Goal: Task Accomplishment & Management: Manage account settings

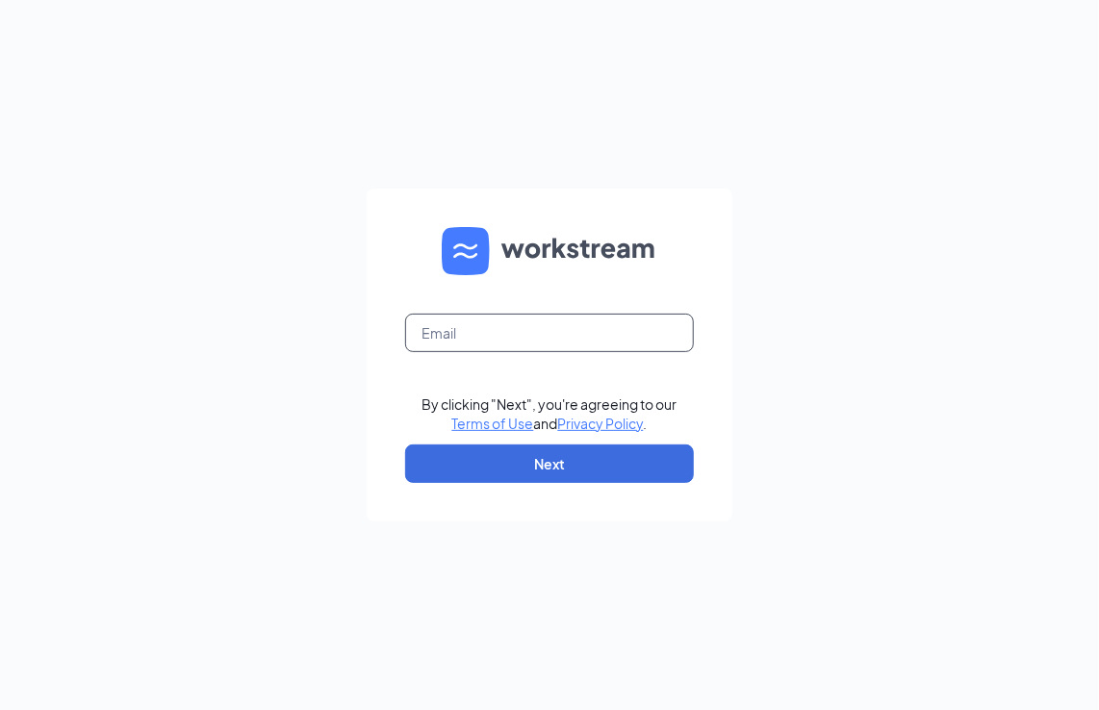
click at [464, 329] on input "text" at bounding box center [549, 333] width 289 height 38
type input "[EMAIL_ADDRESS][DOMAIN_NAME]"
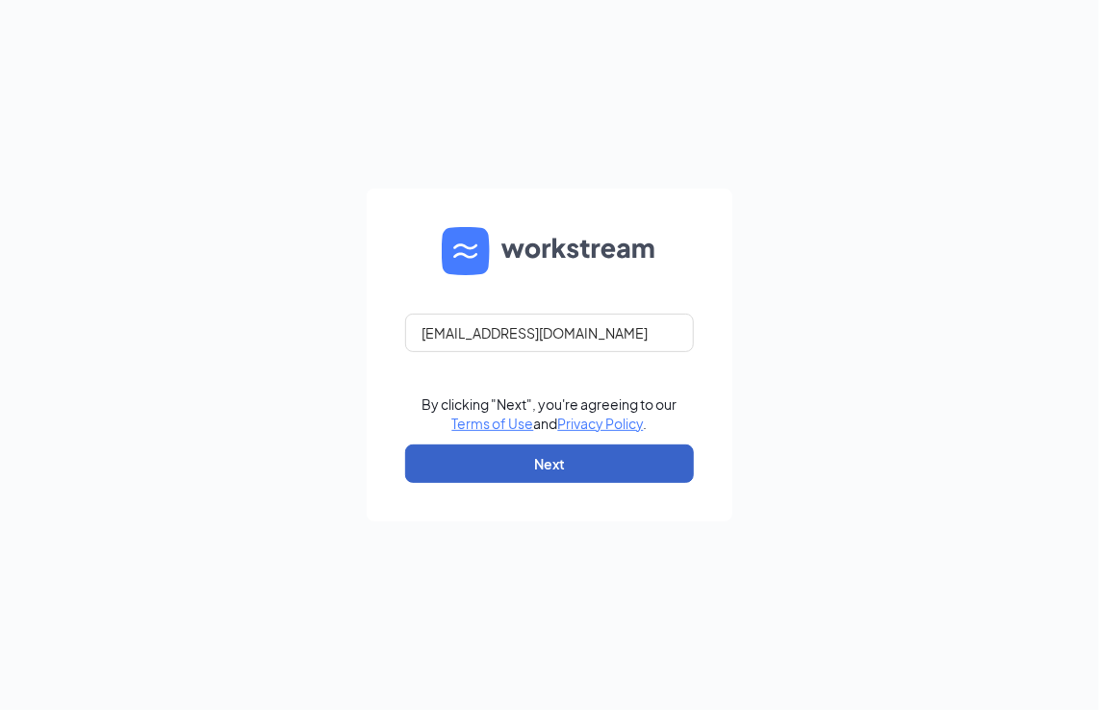
click at [477, 464] on button "Next" at bounding box center [549, 464] width 289 height 38
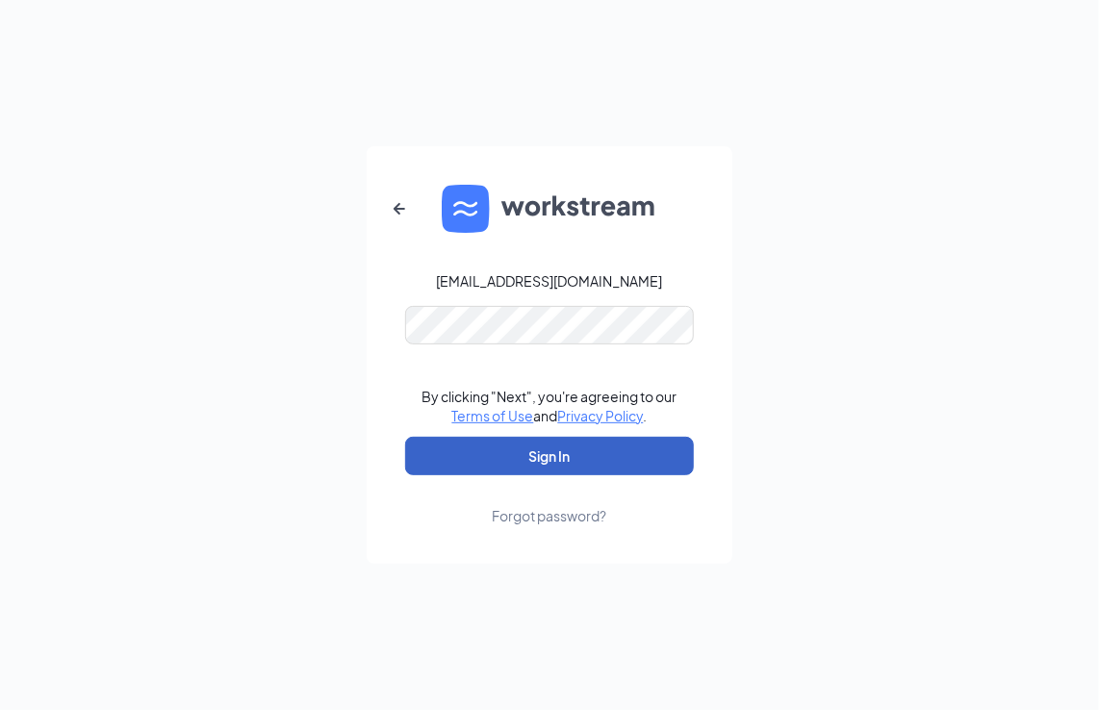
click at [525, 462] on button "Sign In" at bounding box center [549, 456] width 289 height 38
click at [505, 448] on button "Sign In" at bounding box center [549, 456] width 289 height 38
click at [465, 469] on button "Sign In" at bounding box center [549, 456] width 289 height 38
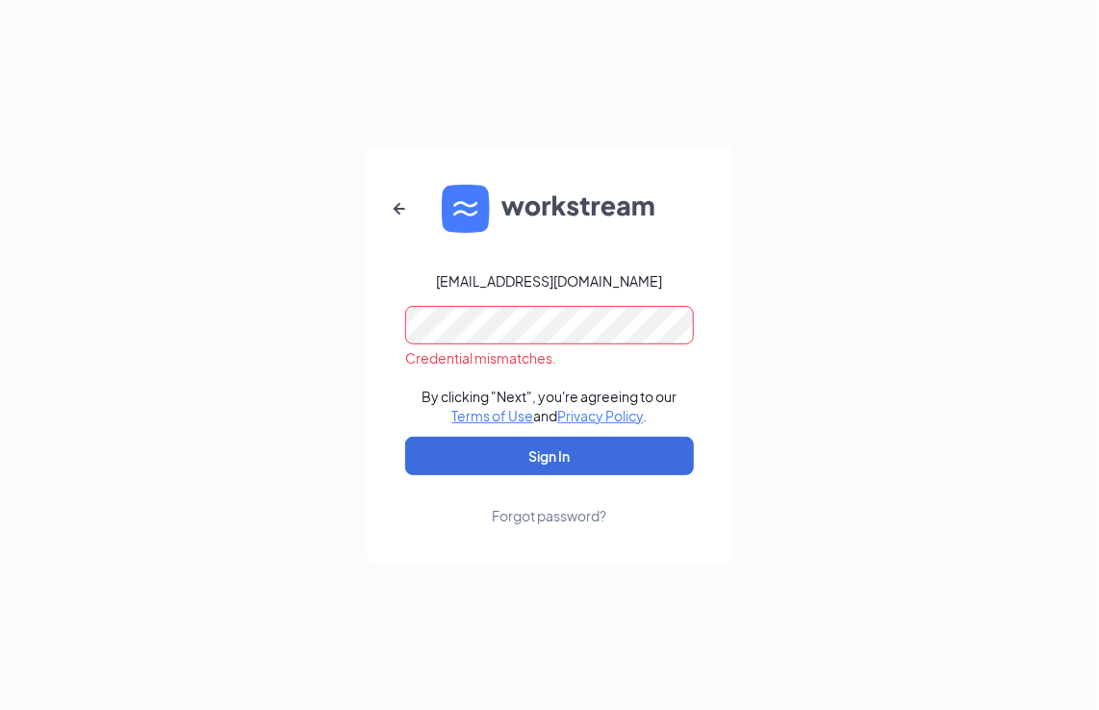
click at [551, 278] on div "[EMAIL_ADDRESS][DOMAIN_NAME]" at bounding box center [550, 280] width 226 height 19
click at [401, 202] on icon "ArrowLeftNew" at bounding box center [399, 208] width 23 height 23
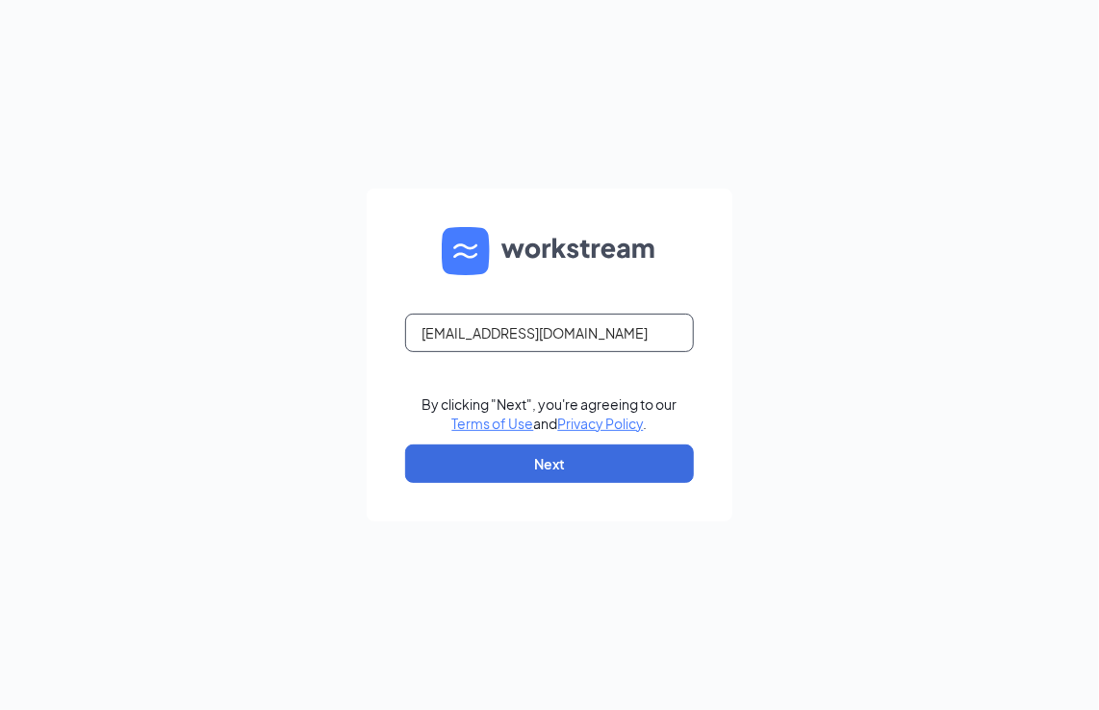
click at [478, 327] on input "[EMAIL_ADDRESS][DOMAIN_NAME]" at bounding box center [549, 333] width 289 height 38
type input "[EMAIL_ADDRESS][DOMAIN_NAME]"
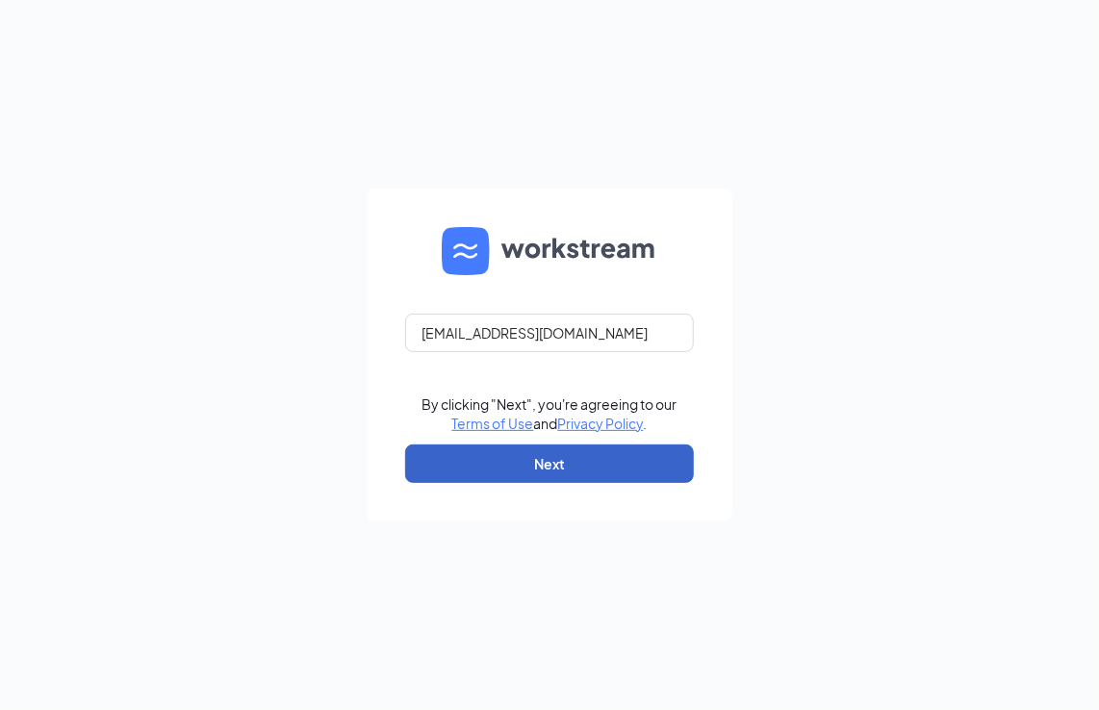
click at [600, 471] on button "Next" at bounding box center [549, 464] width 289 height 38
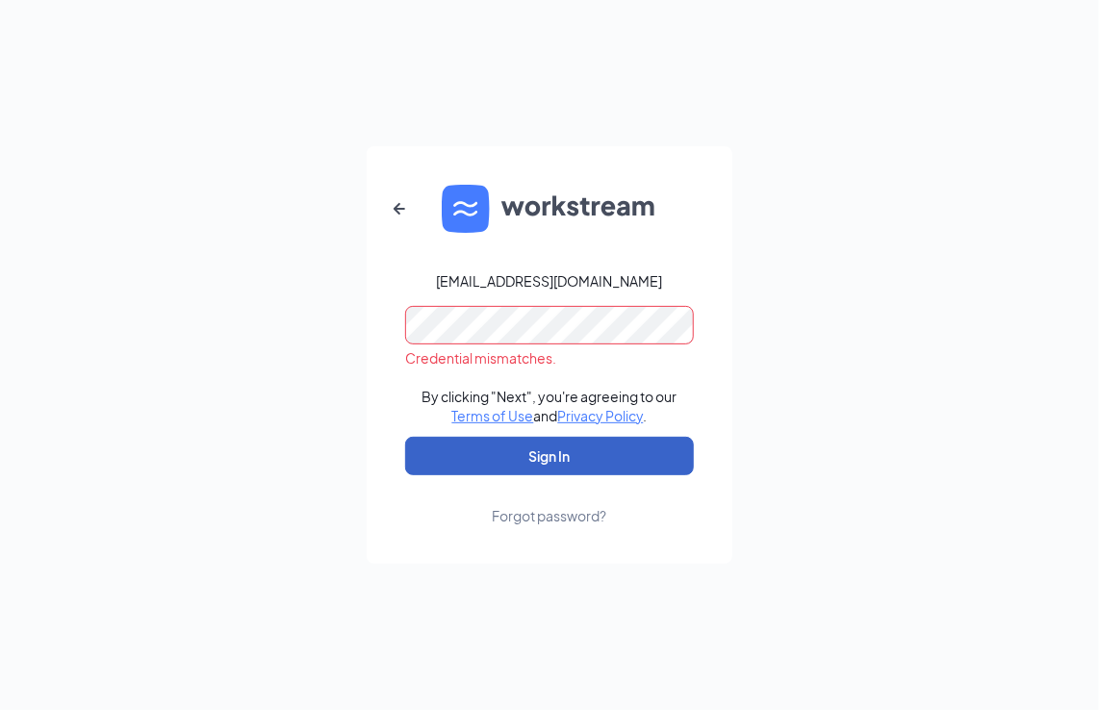
click at [506, 456] on button "Sign In" at bounding box center [549, 456] width 289 height 38
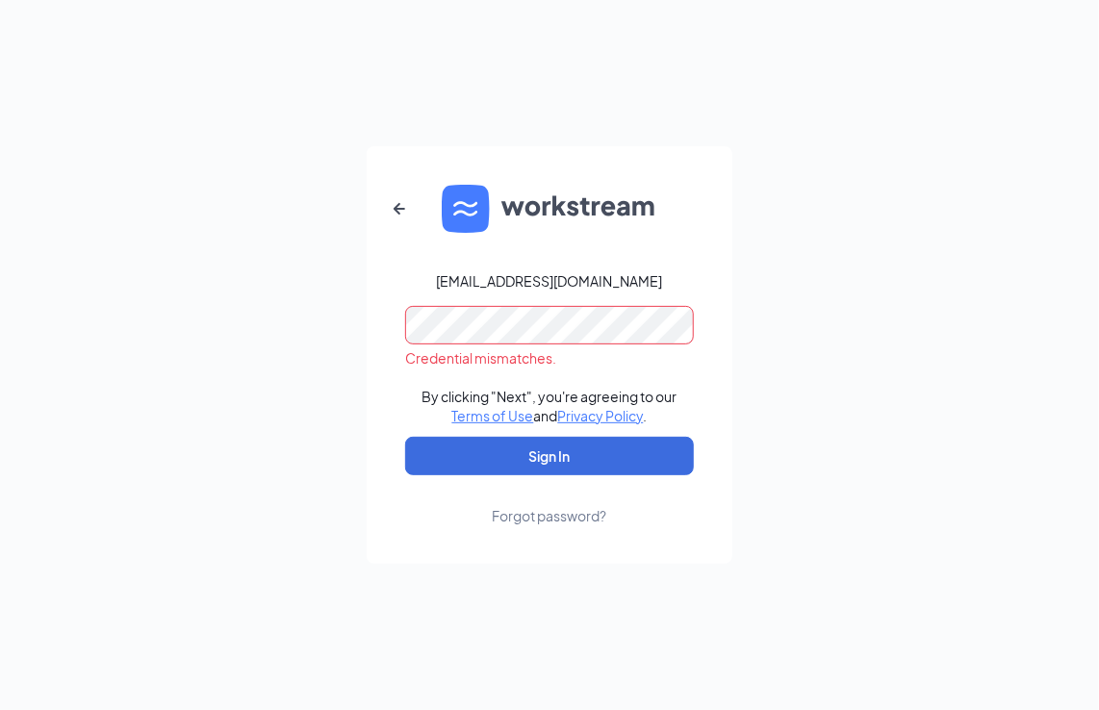
click at [401, 333] on form "[EMAIL_ADDRESS][DOMAIN_NAME] Credential mismatches. By clicking "Next", you're …" at bounding box center [550, 355] width 366 height 418
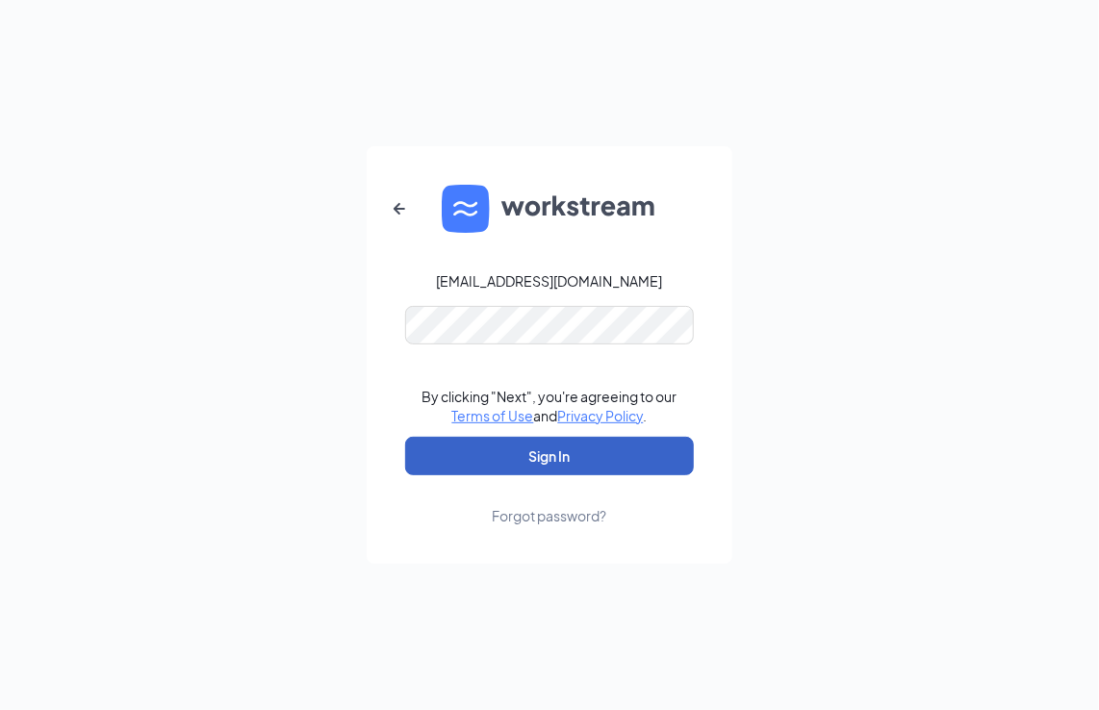
click at [469, 458] on button "Sign In" at bounding box center [549, 456] width 289 height 38
click at [485, 454] on button "Sign In" at bounding box center [549, 456] width 289 height 38
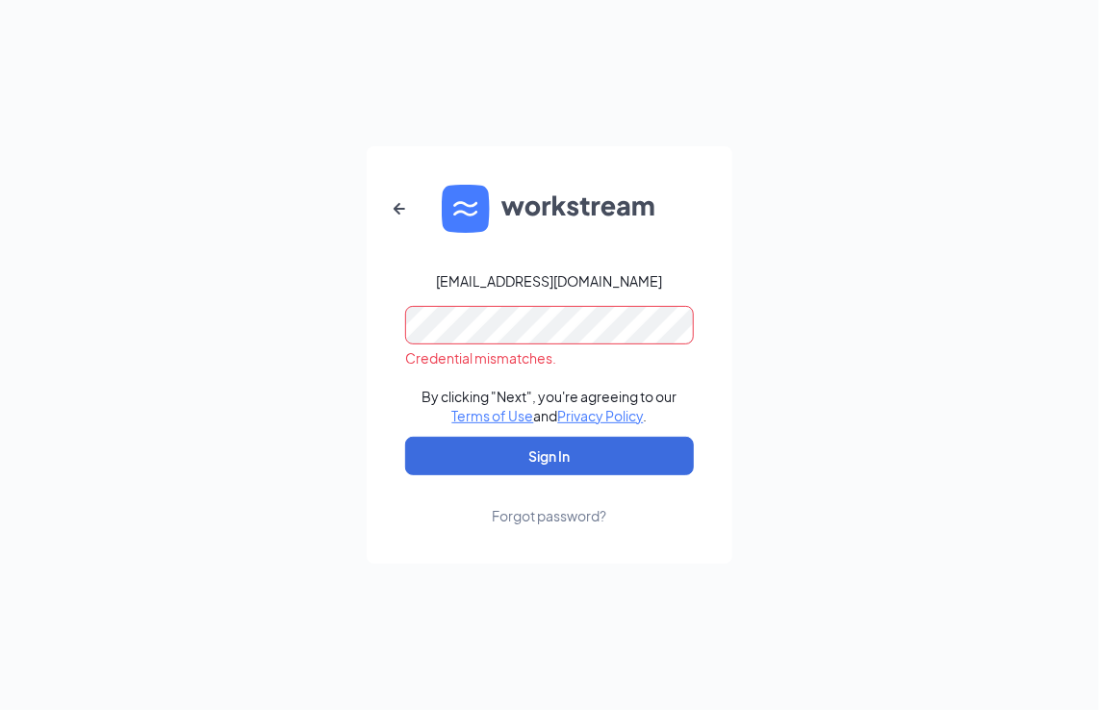
click at [533, 299] on form "[EMAIL_ADDRESS][DOMAIN_NAME] Credential mismatches. By clicking "Next", you're …" at bounding box center [550, 355] width 366 height 418
click at [397, 333] on form "[EMAIL_ADDRESS][DOMAIN_NAME] Credential mismatches. By clicking "Next", you're …" at bounding box center [550, 355] width 366 height 418
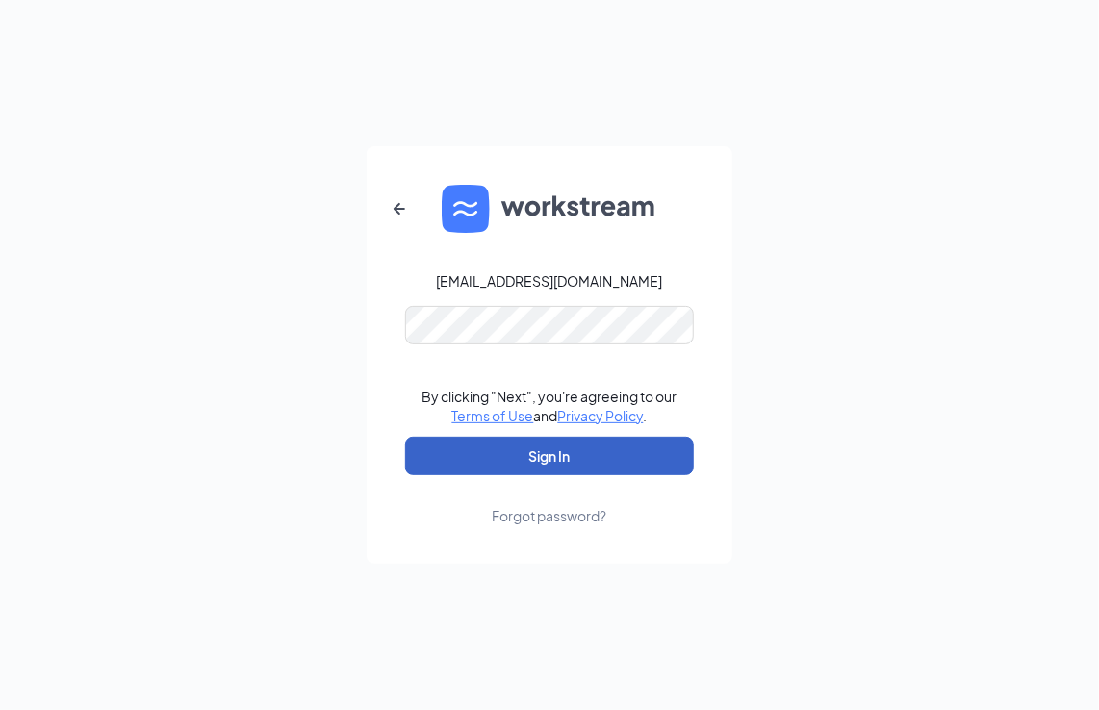
click at [556, 445] on button "Sign In" at bounding box center [549, 456] width 289 height 38
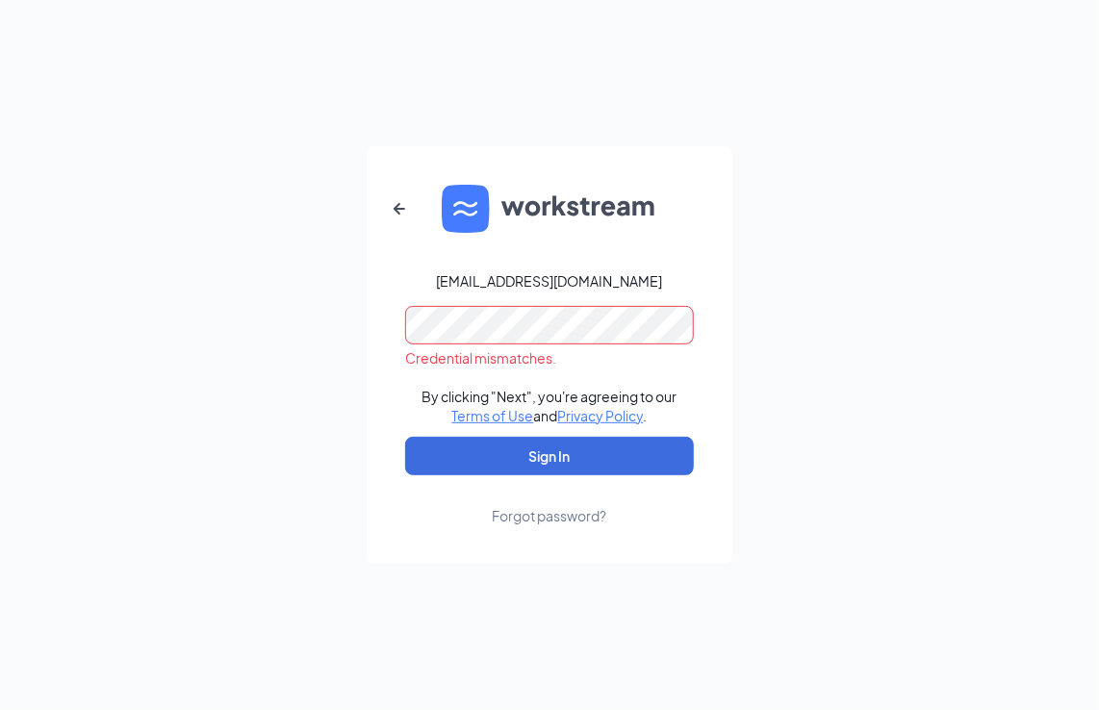
click at [373, 309] on form "[EMAIL_ADDRESS][DOMAIN_NAME] Credential mismatches. By clicking "Next", you're …" at bounding box center [550, 355] width 366 height 418
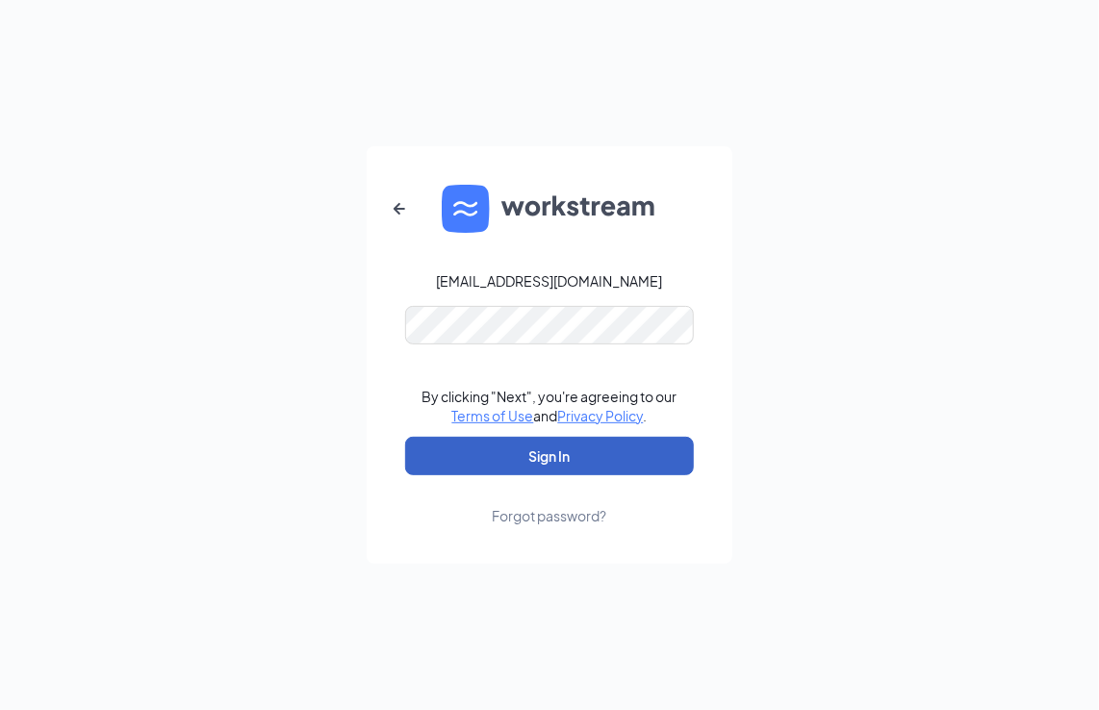
click at [474, 452] on button "Sign In" at bounding box center [549, 456] width 289 height 38
